Goal: Task Accomplishment & Management: Manage account settings

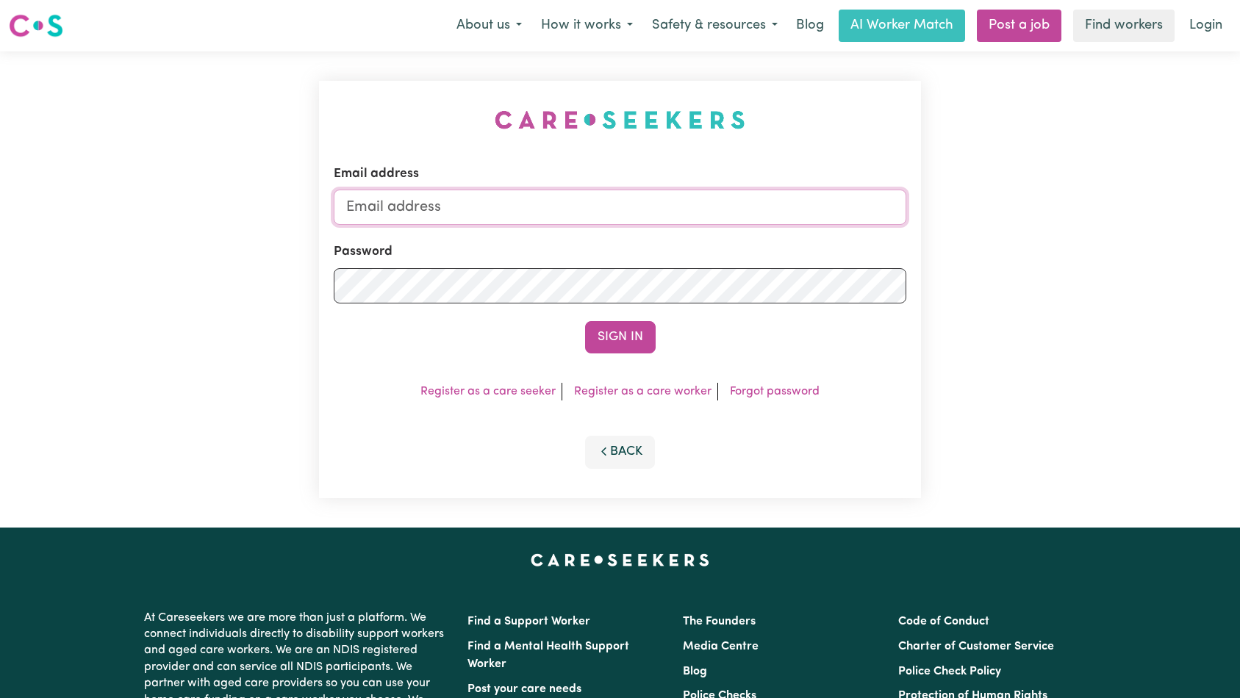
click at [684, 202] on input "Email address" at bounding box center [620, 207] width 573 height 35
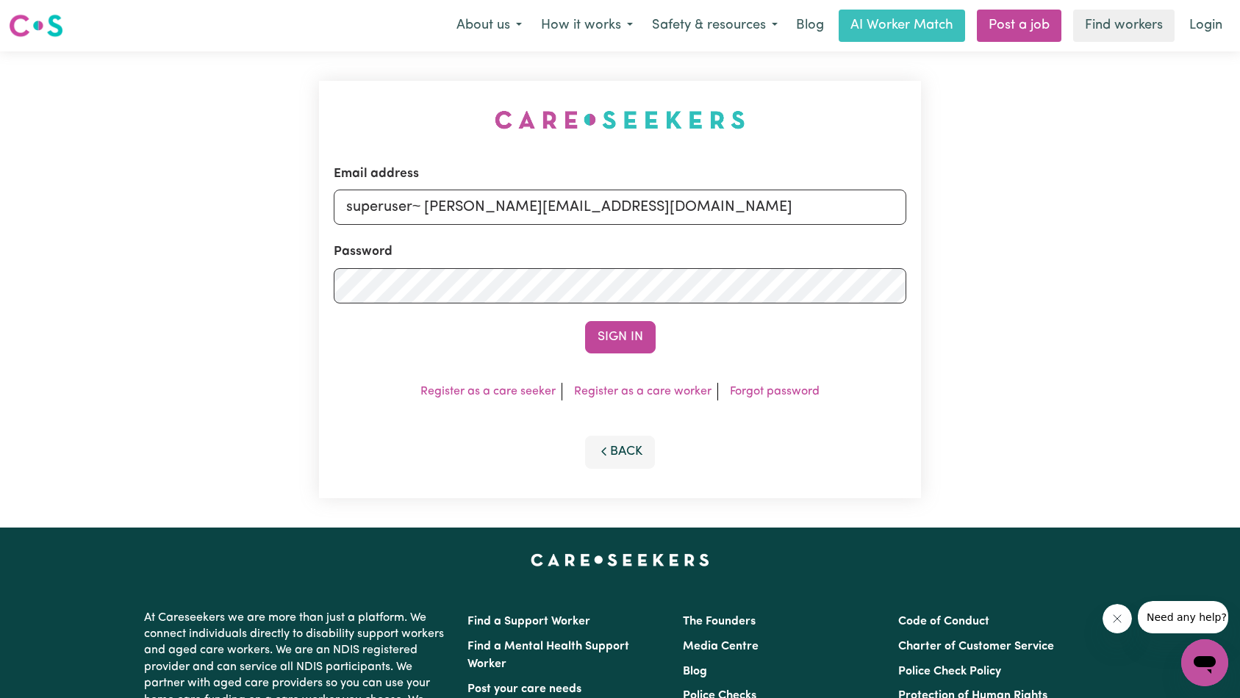
click at [610, 340] on button "Sign In" at bounding box center [620, 337] width 71 height 32
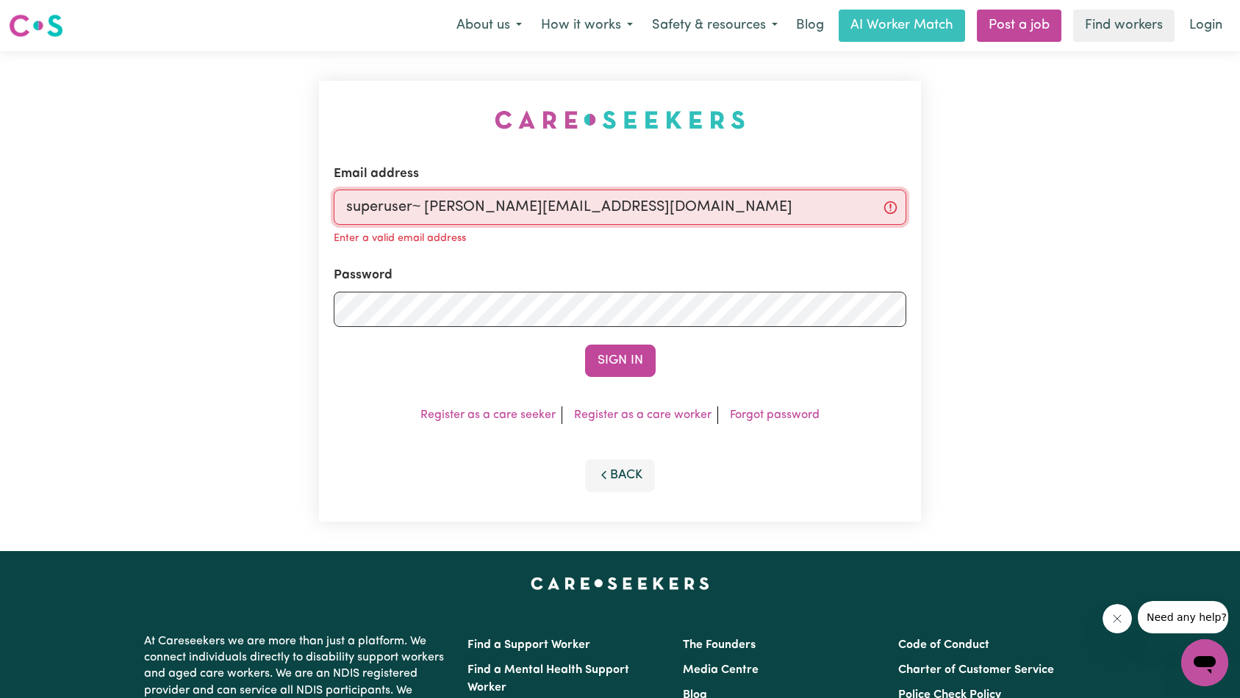
click at [429, 213] on input "superuser~ [PERSON_NAME][EMAIL_ADDRESS][DOMAIN_NAME]" at bounding box center [620, 207] width 573 height 35
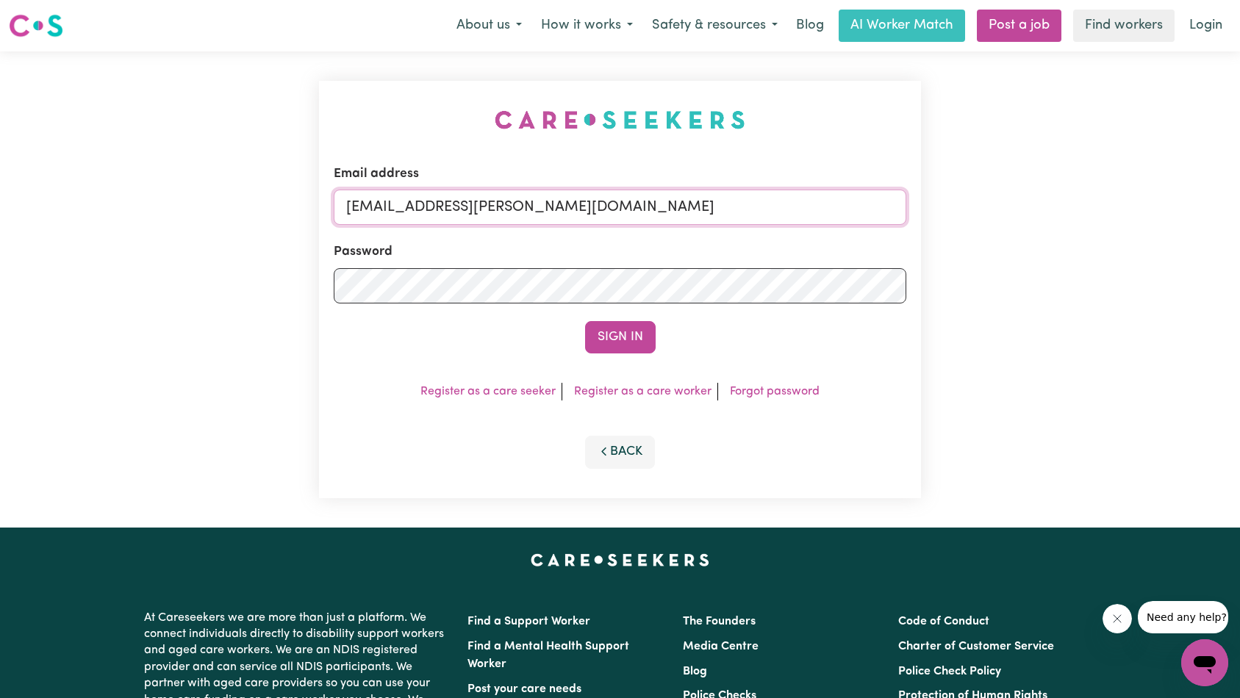
type input "[EMAIL_ADDRESS][PERSON_NAME][DOMAIN_NAME]"
click at [585, 321] on button "Sign In" at bounding box center [620, 337] width 71 height 32
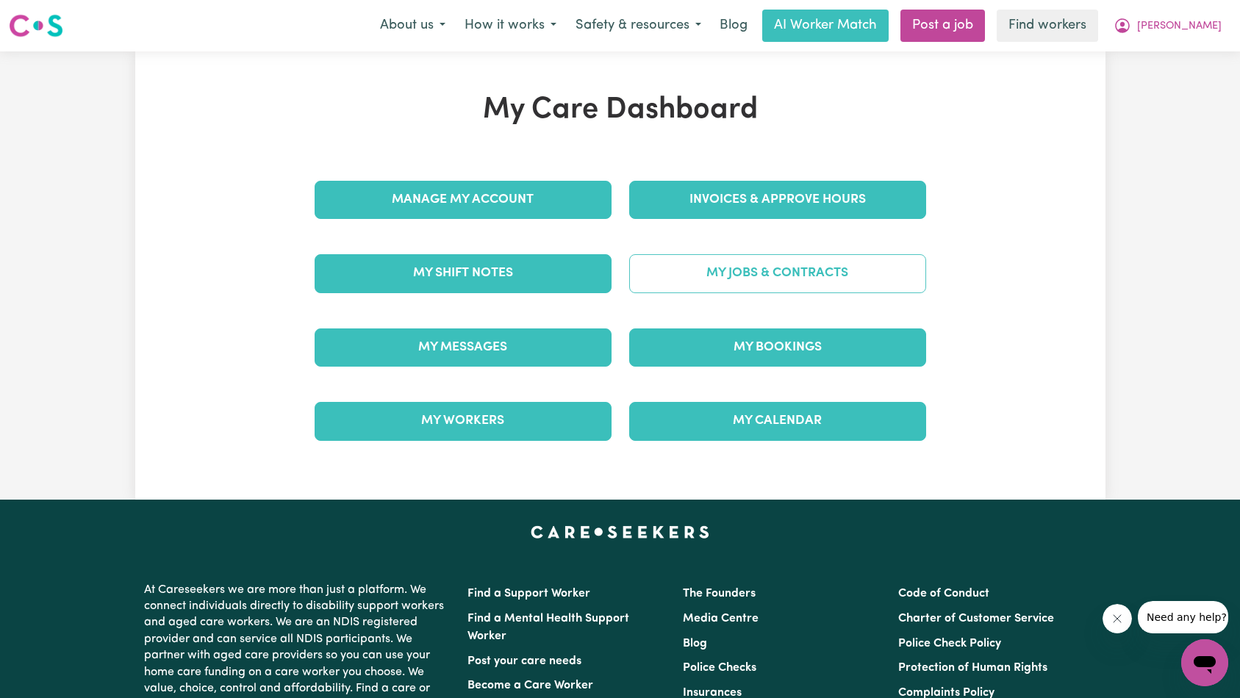
click at [784, 280] on link "My Jobs & Contracts" at bounding box center [777, 273] width 297 height 38
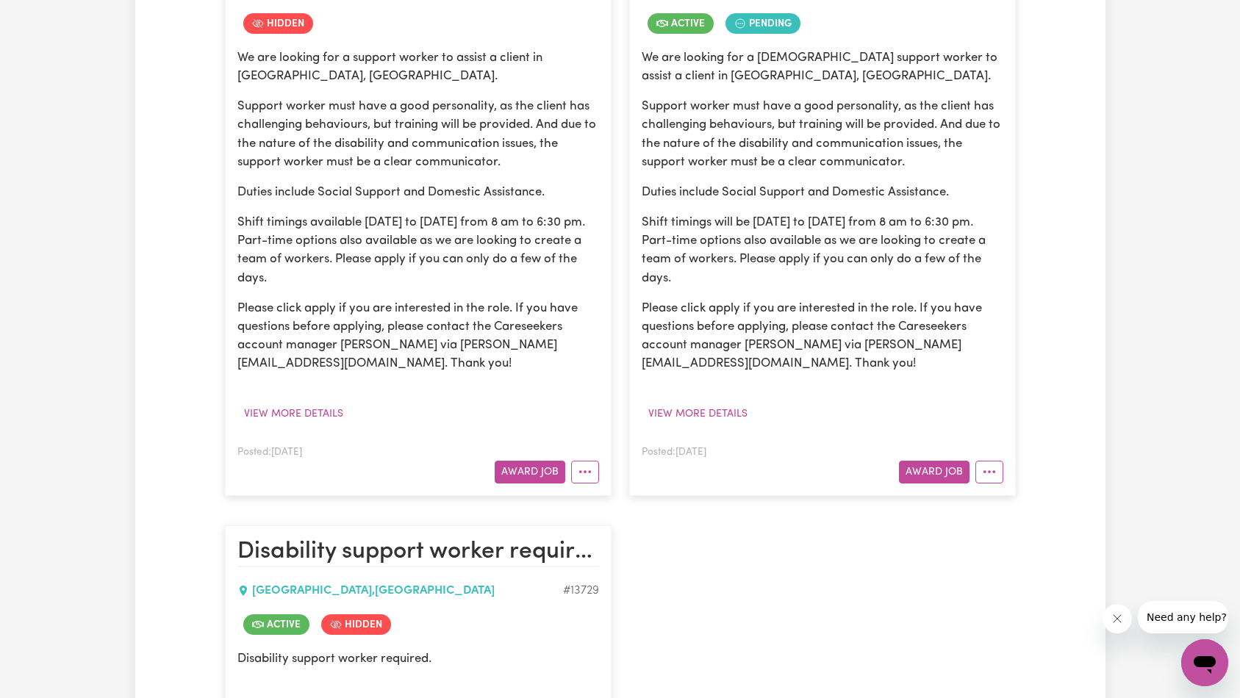
scroll to position [444, 0]
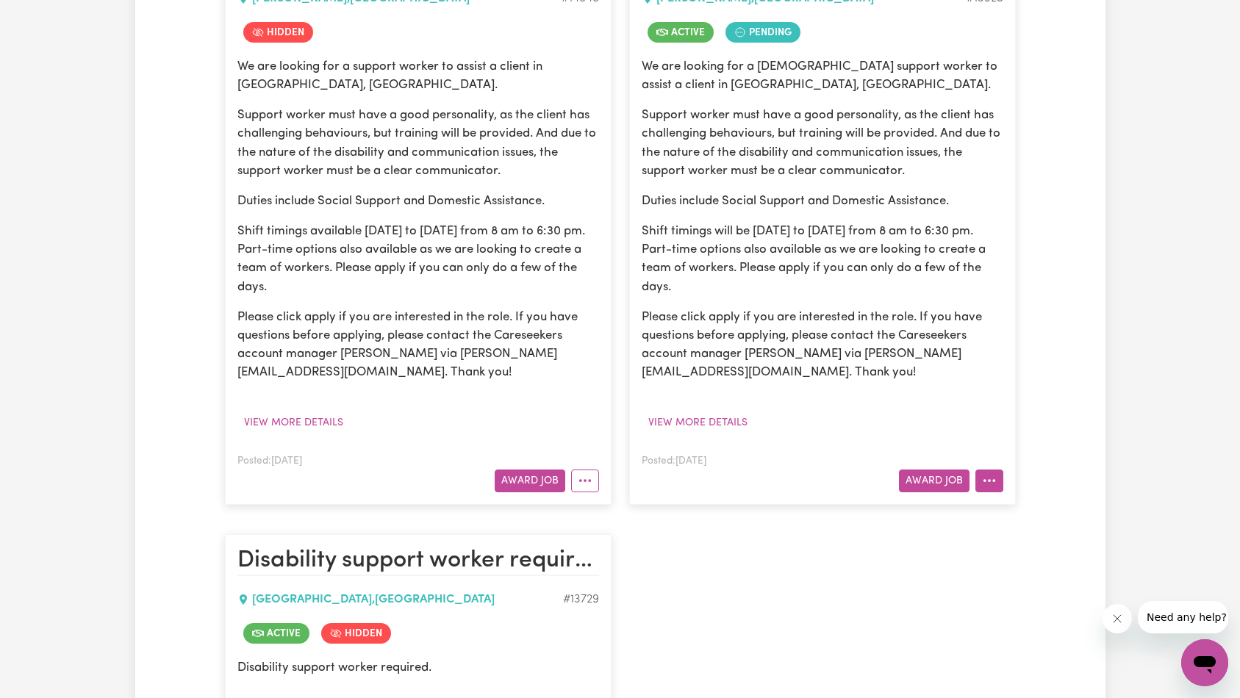
click at [986, 479] on icon "More options" at bounding box center [989, 480] width 15 height 15
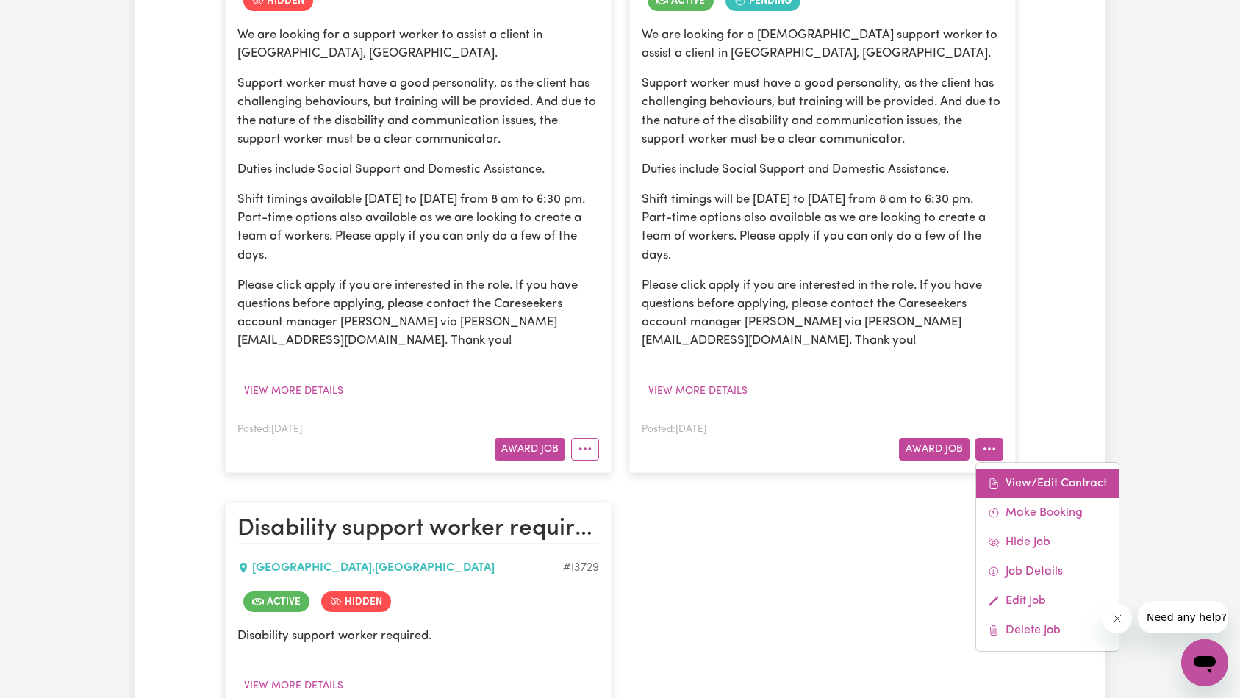
click at [1029, 483] on link "View/Edit Contract" at bounding box center [1047, 483] width 143 height 29
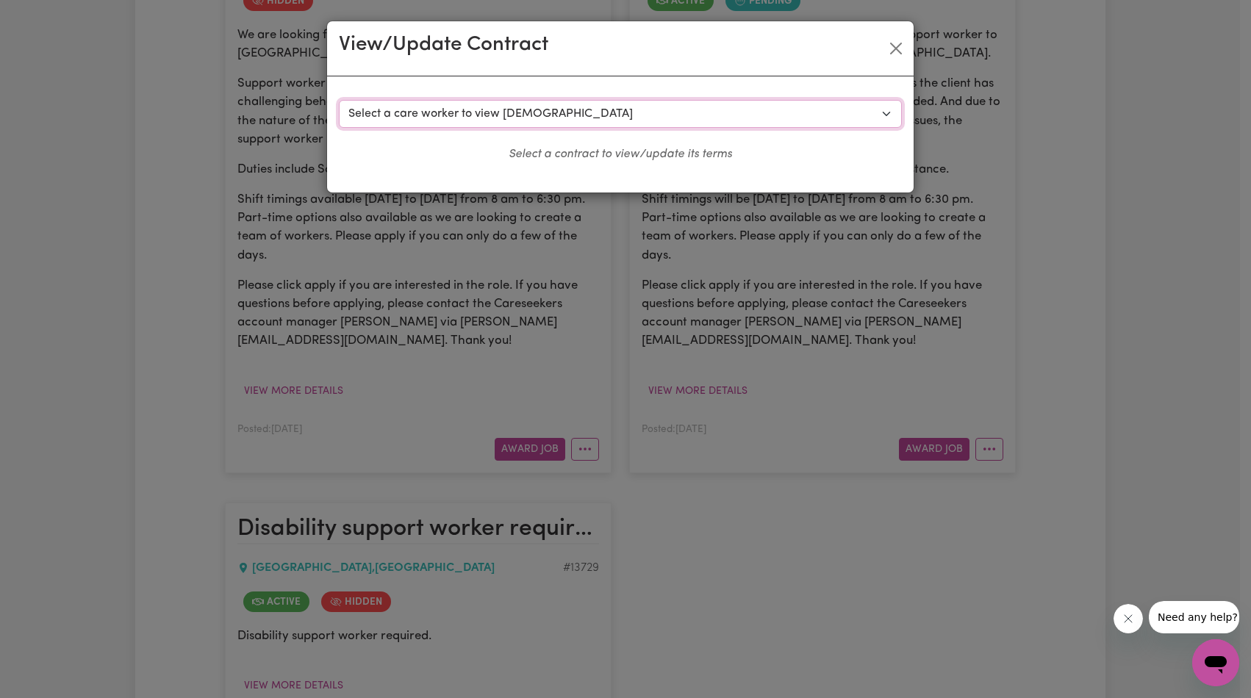
click at [640, 118] on select "Select a care worker to view [DEMOGRAPHIC_DATA] #10385 - [PERSON_NAME] (contrac…" at bounding box center [620, 114] width 563 height 28
select select "10130"
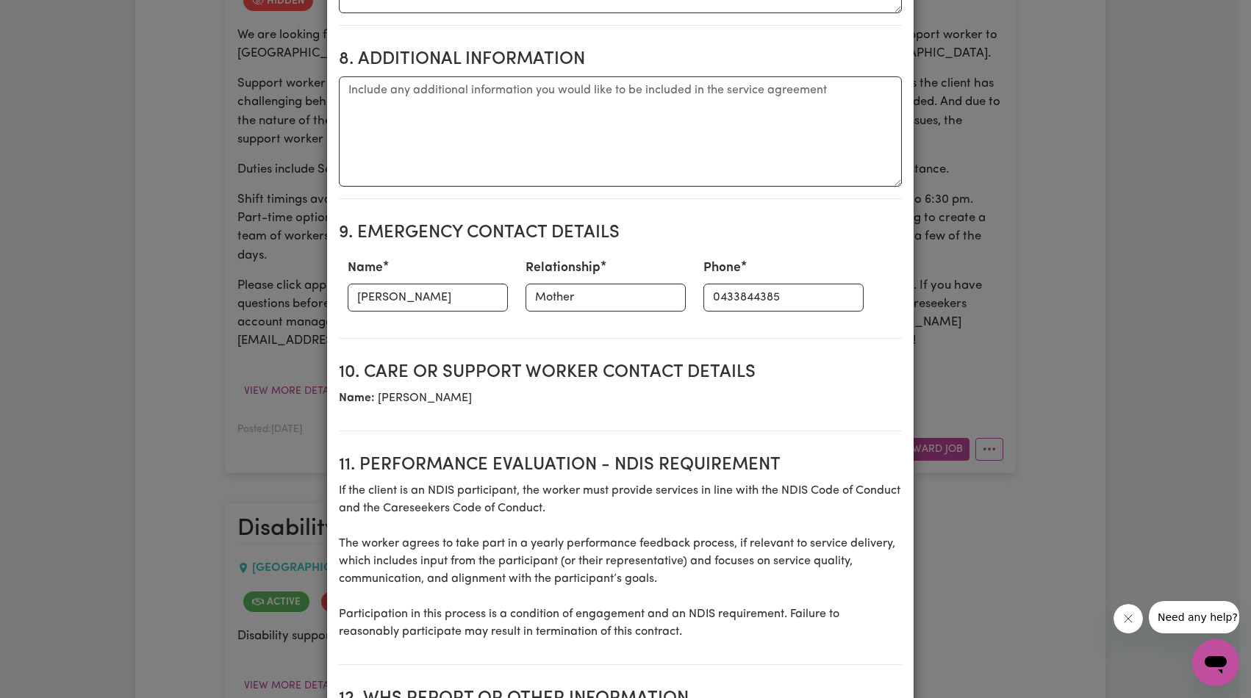
scroll to position [1830, 0]
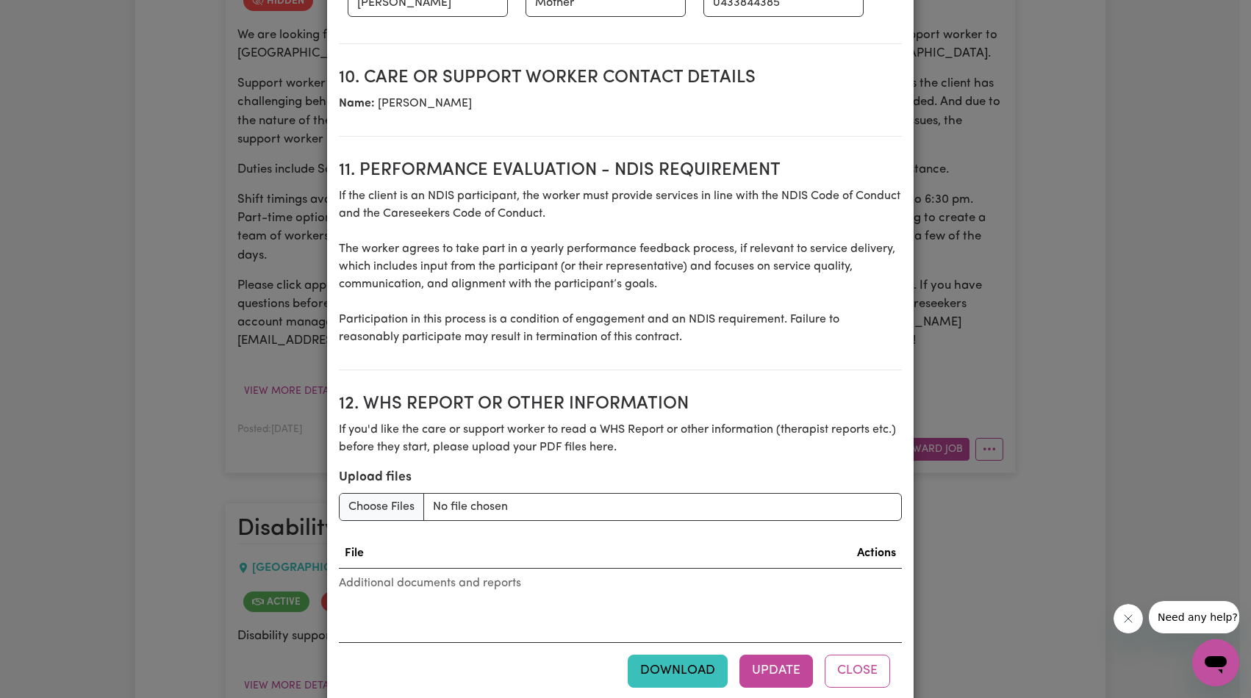
click at [664, 655] on button "Download" at bounding box center [678, 671] width 100 height 32
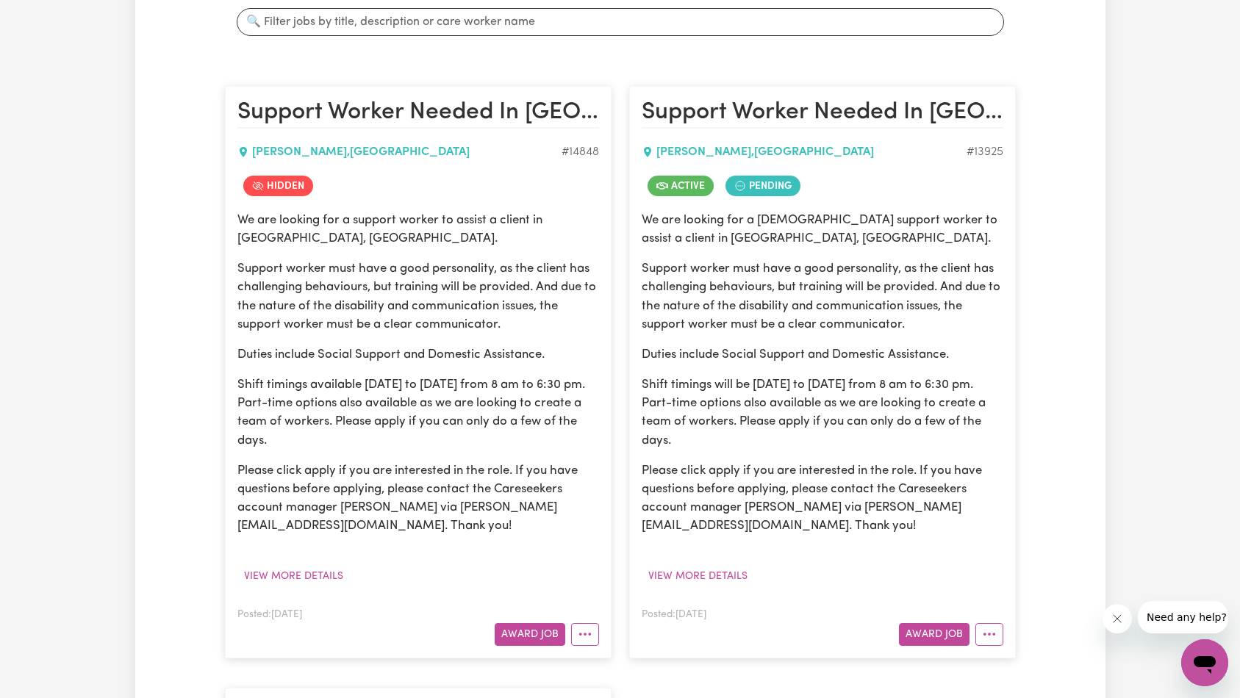
scroll to position [384, 0]
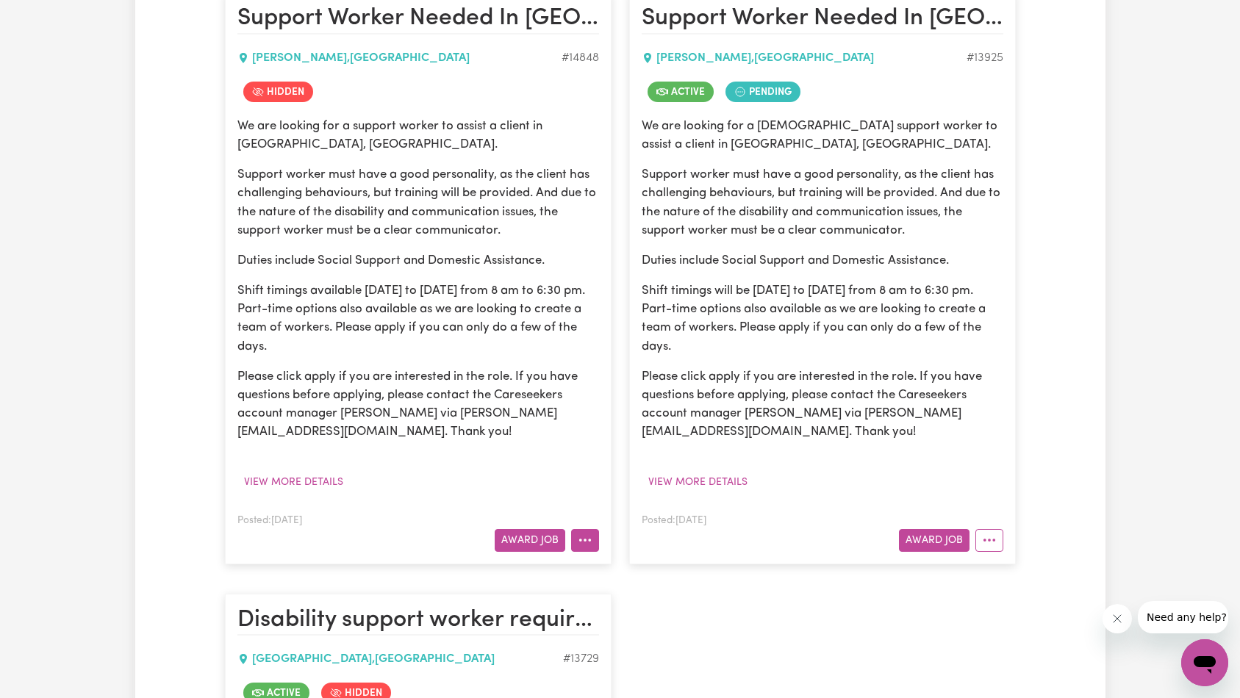
click at [590, 531] on button "More options" at bounding box center [585, 540] width 28 height 23
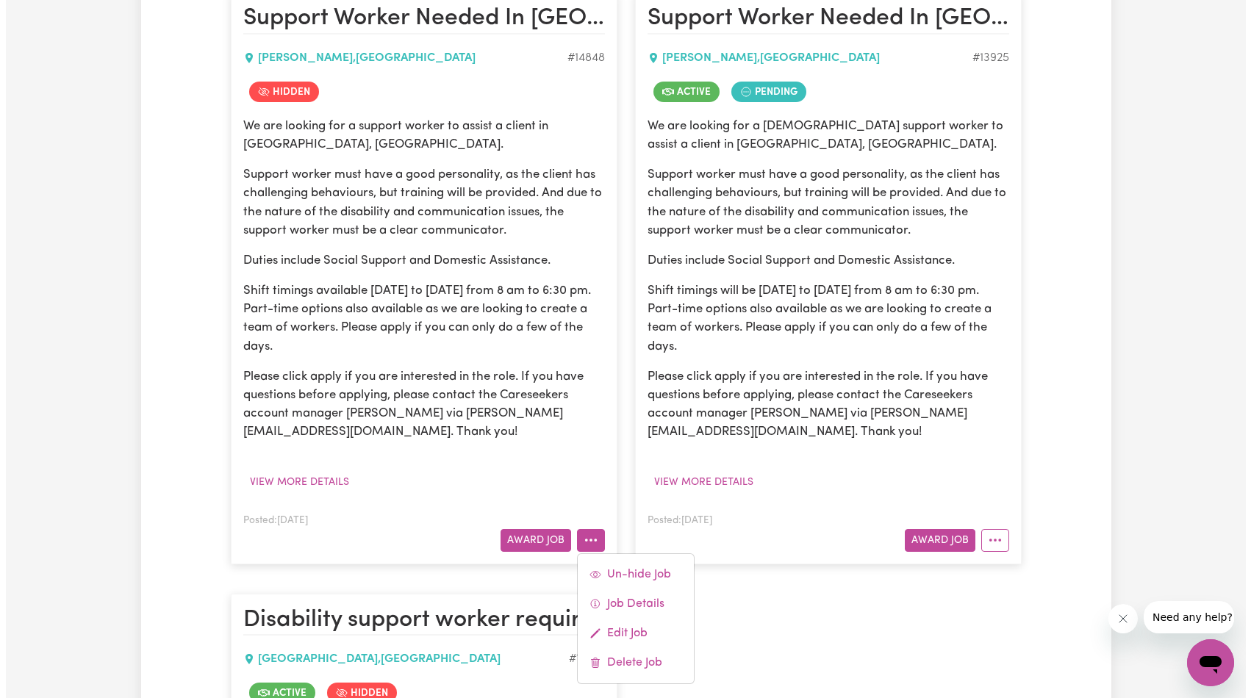
scroll to position [772, 0]
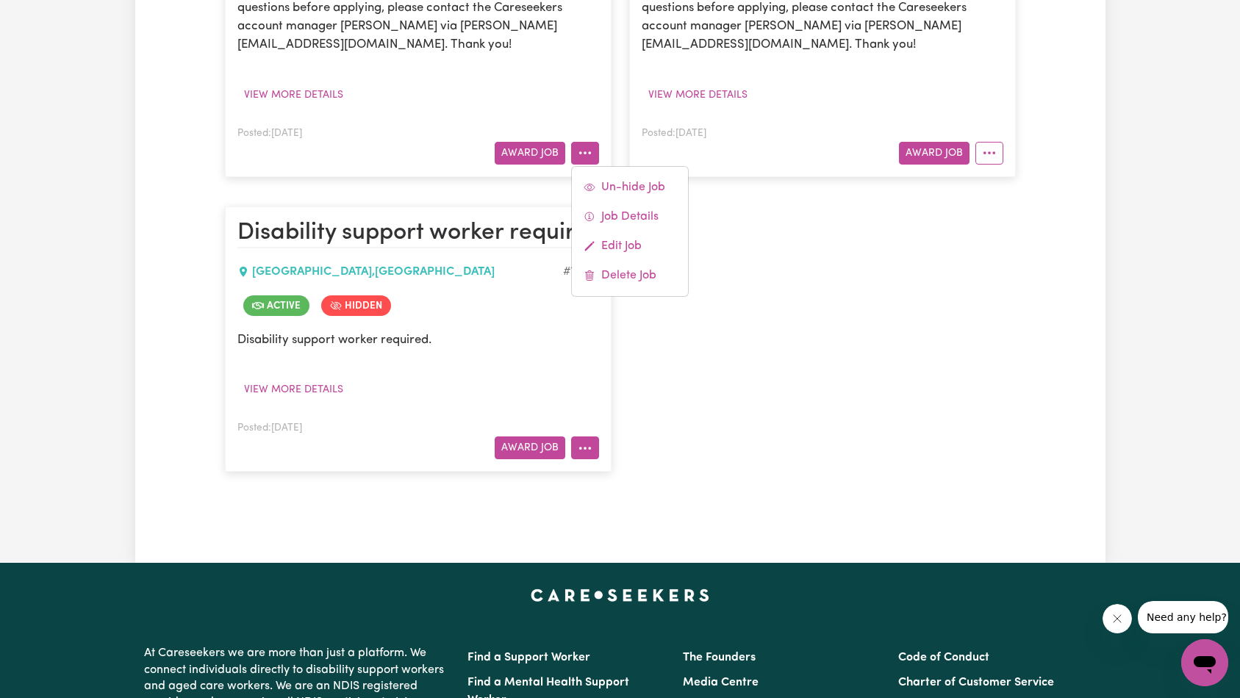
click at [581, 452] on icon "More options" at bounding box center [585, 448] width 15 height 15
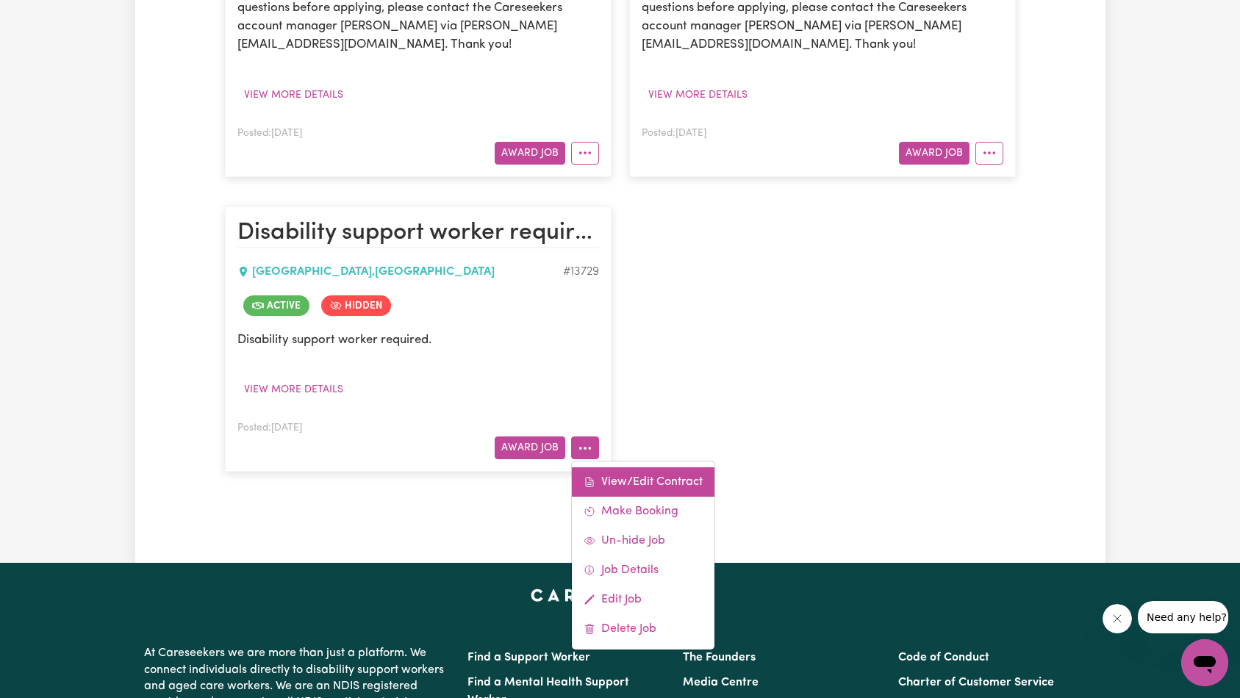
click at [627, 476] on link "View/Edit Contract" at bounding box center [643, 482] width 143 height 29
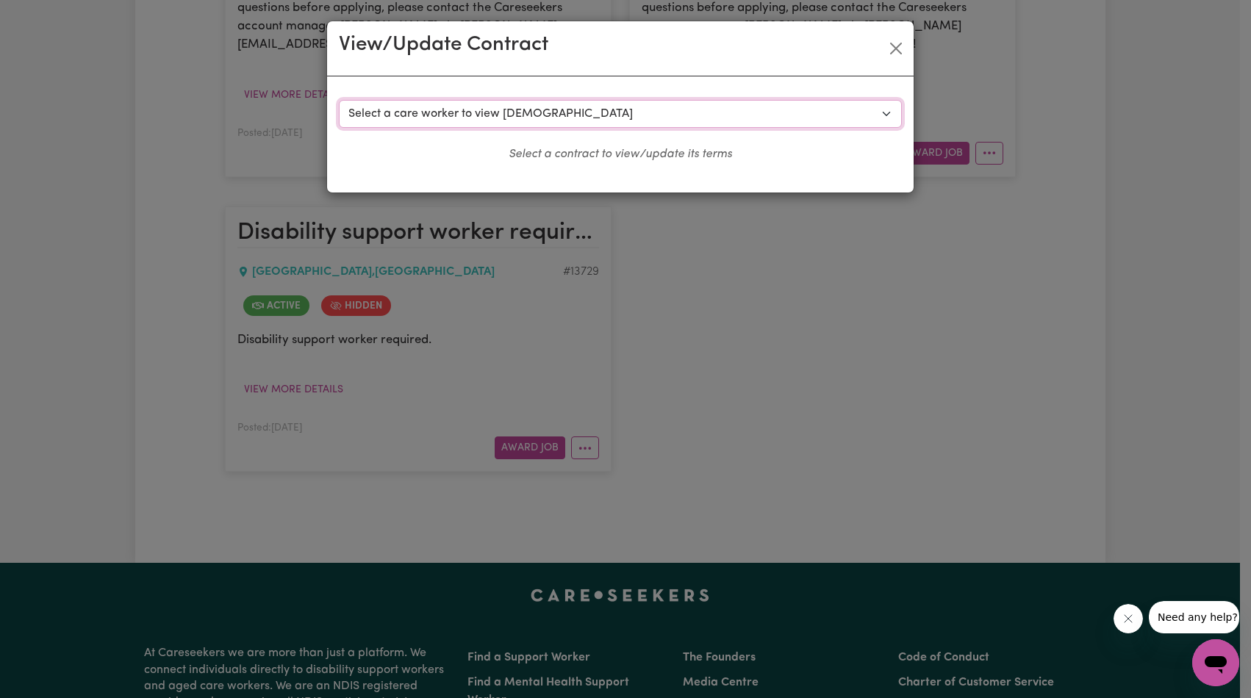
click at [637, 121] on select "Select a care worker to view [DEMOGRAPHIC_DATA] #9893 - [PERSON_NAME] (contract…" at bounding box center [620, 114] width 563 height 28
click at [898, 51] on button "Close" at bounding box center [896, 49] width 24 height 24
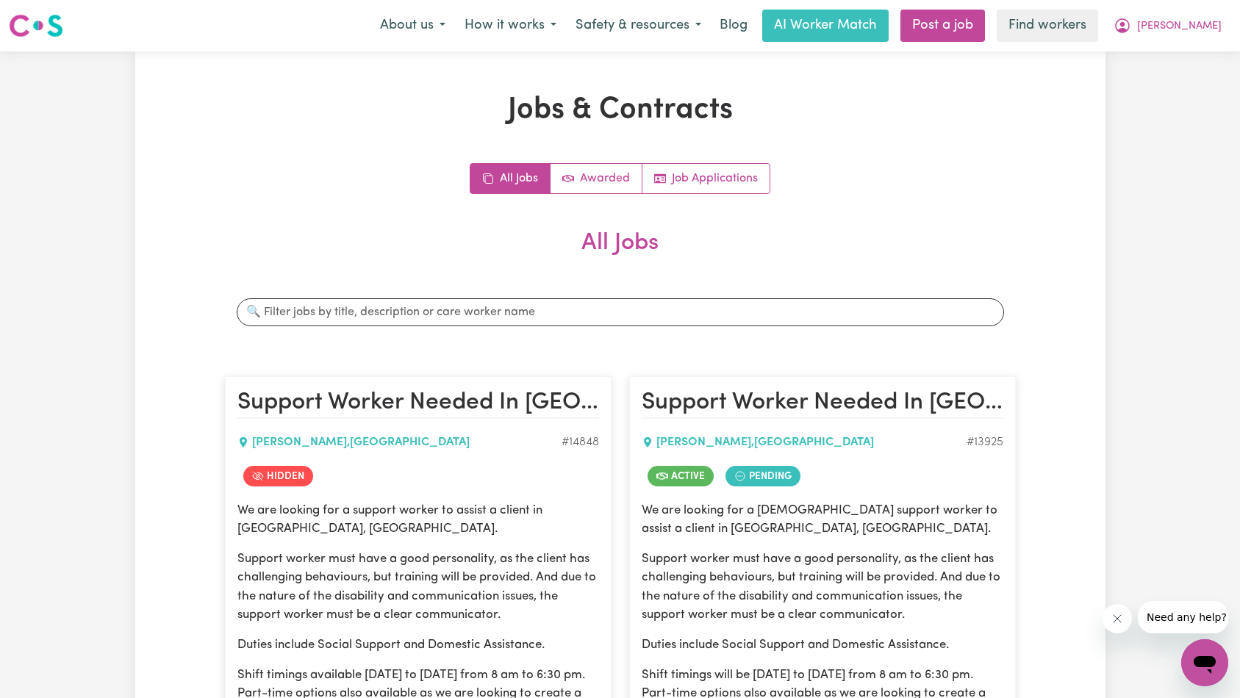
scroll to position [378, 0]
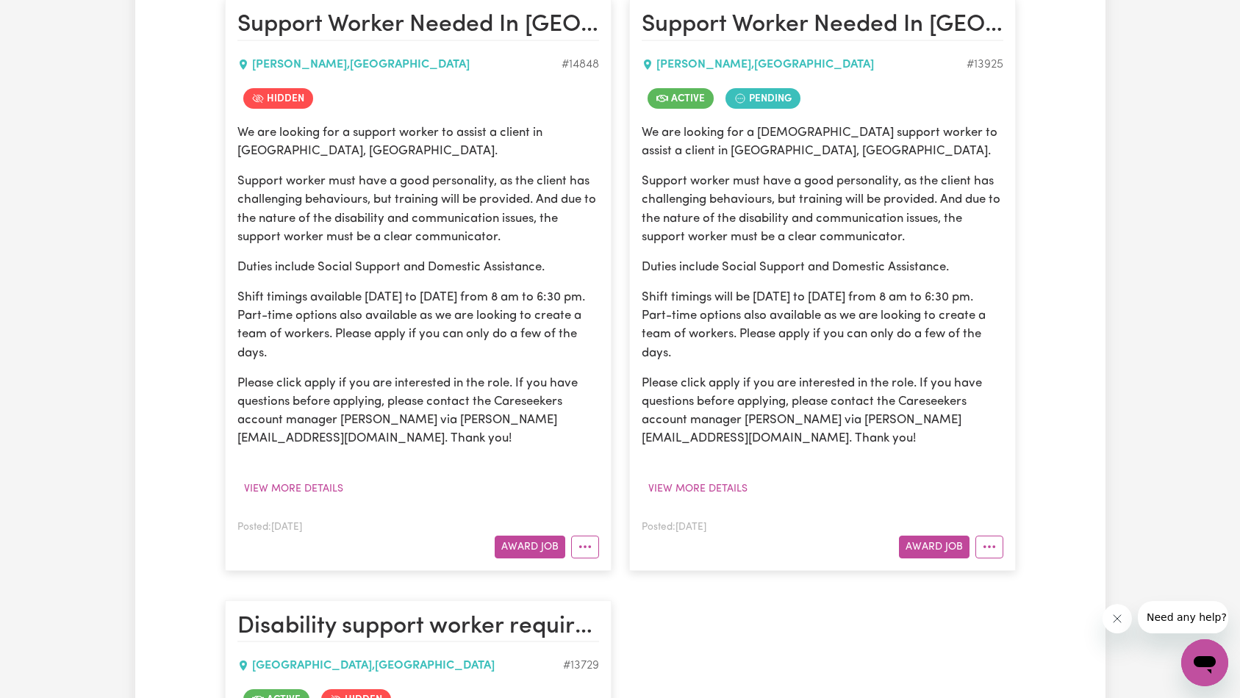
click at [951, 226] on p "Support worker must have a good personality, as the client has challenging beha…" at bounding box center [823, 209] width 362 height 74
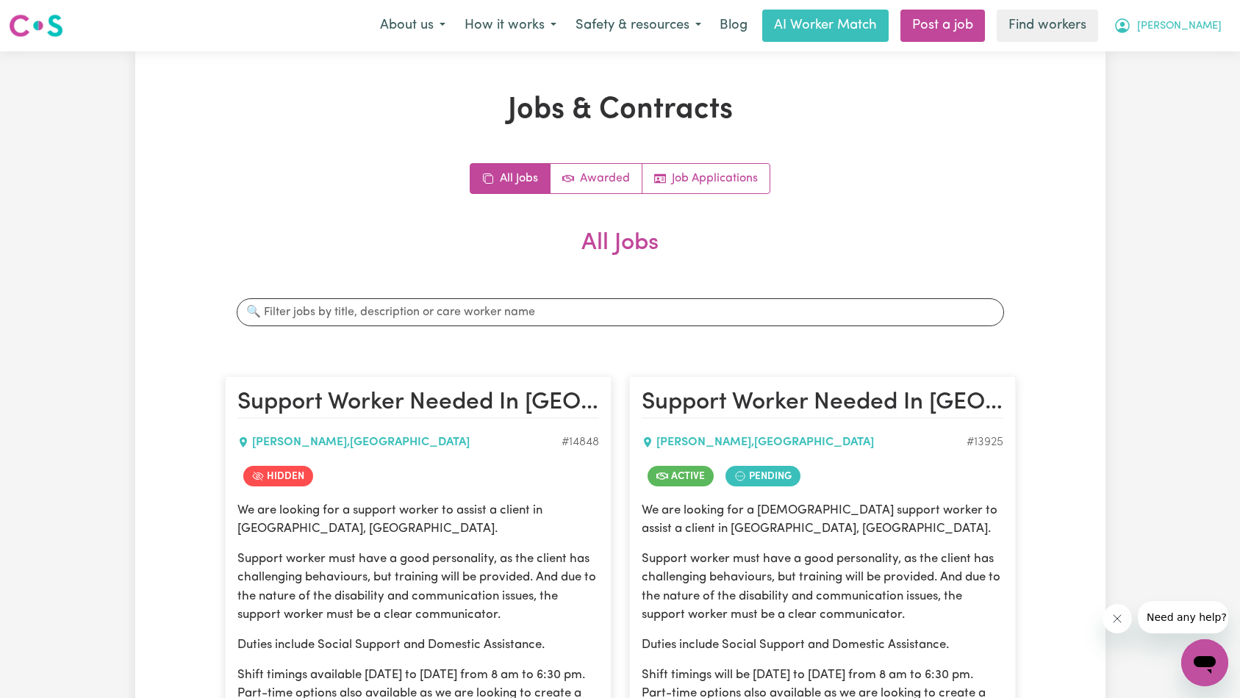
click at [1186, 21] on span "[PERSON_NAME]" at bounding box center [1179, 26] width 85 height 16
click at [1178, 85] on link "Logout" at bounding box center [1172, 85] width 116 height 28
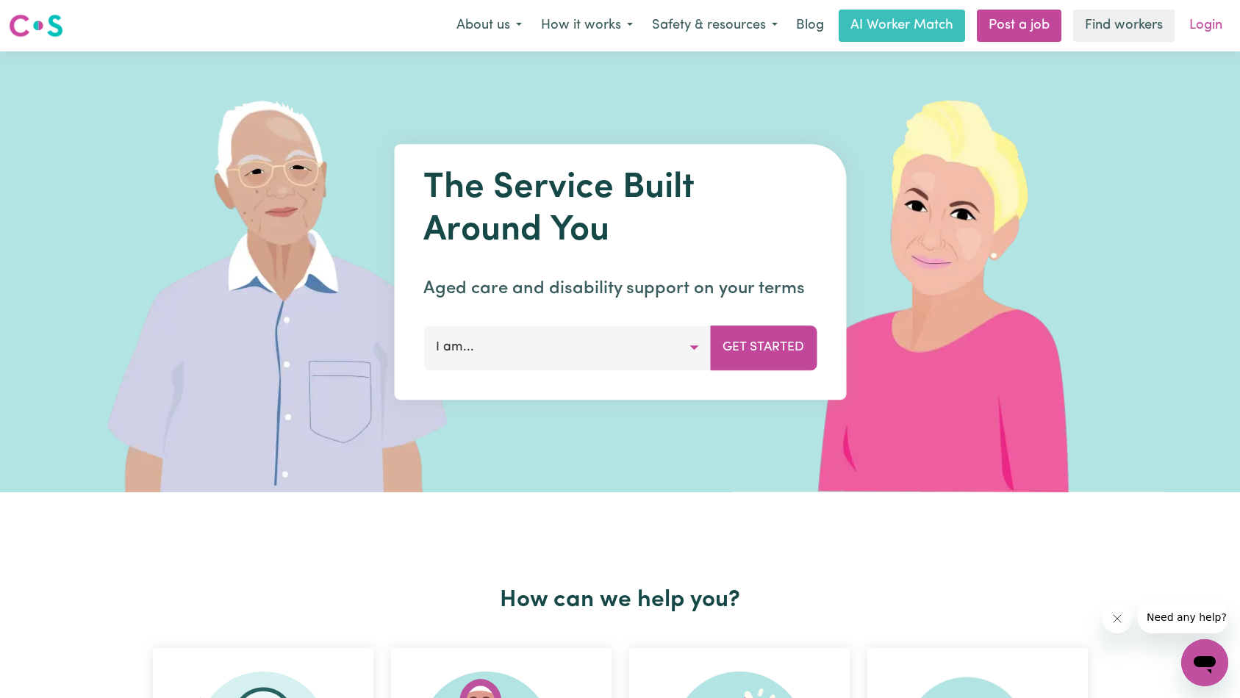
click at [1195, 24] on link "Login" at bounding box center [1206, 26] width 51 height 32
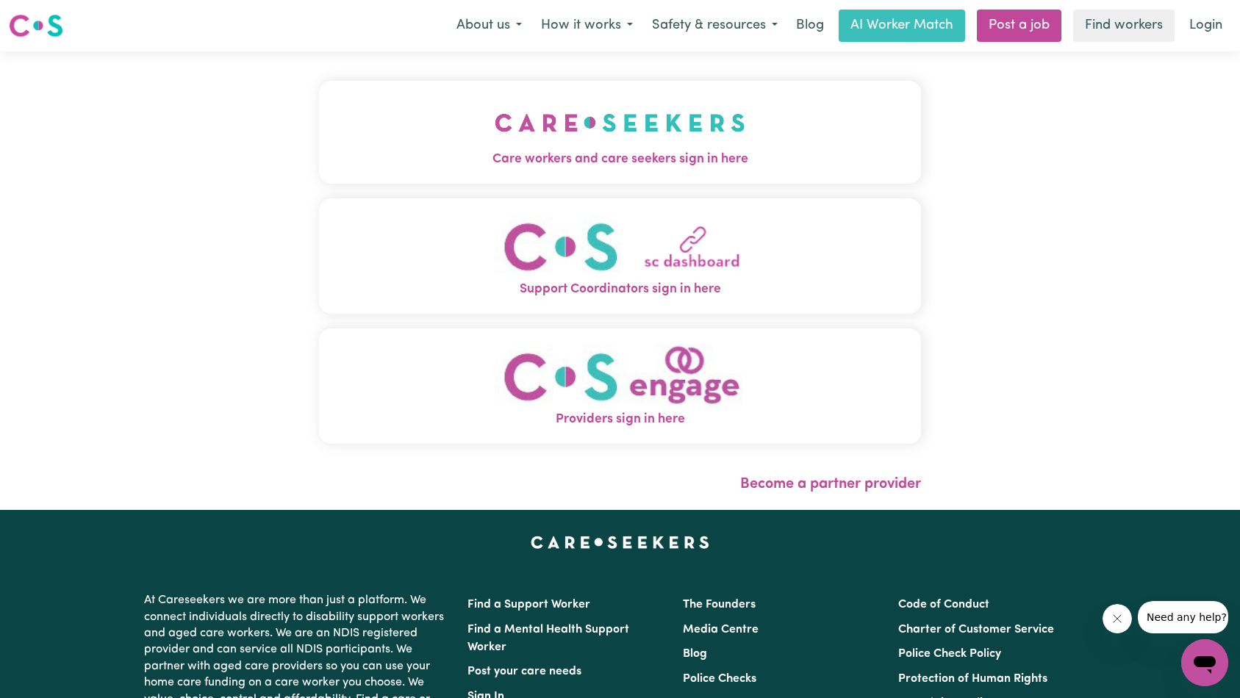
click at [495, 110] on img "Care workers and care seekers sign in here" at bounding box center [620, 123] width 251 height 54
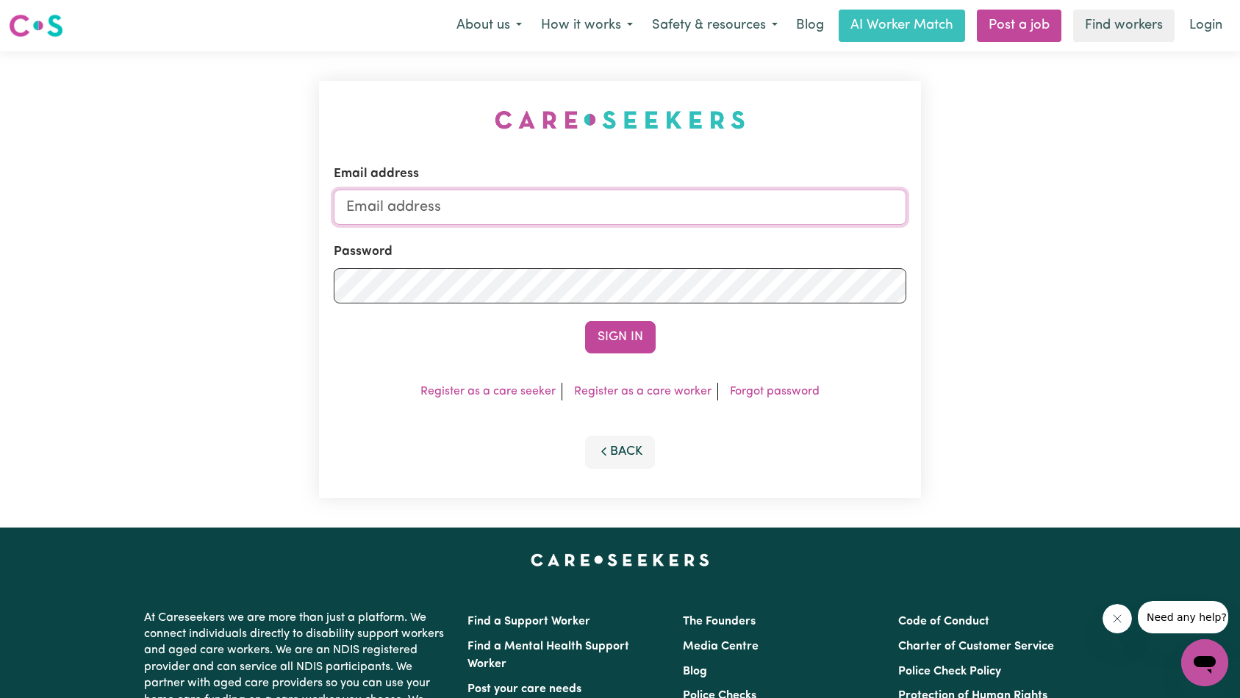
click at [615, 202] on input "Email address" at bounding box center [620, 207] width 573 height 35
type input "[EMAIL_ADDRESS][PERSON_NAME][DOMAIN_NAME]"
click at [635, 334] on button "Sign In" at bounding box center [620, 337] width 71 height 32
